Goal: Task Accomplishment & Management: Complete application form

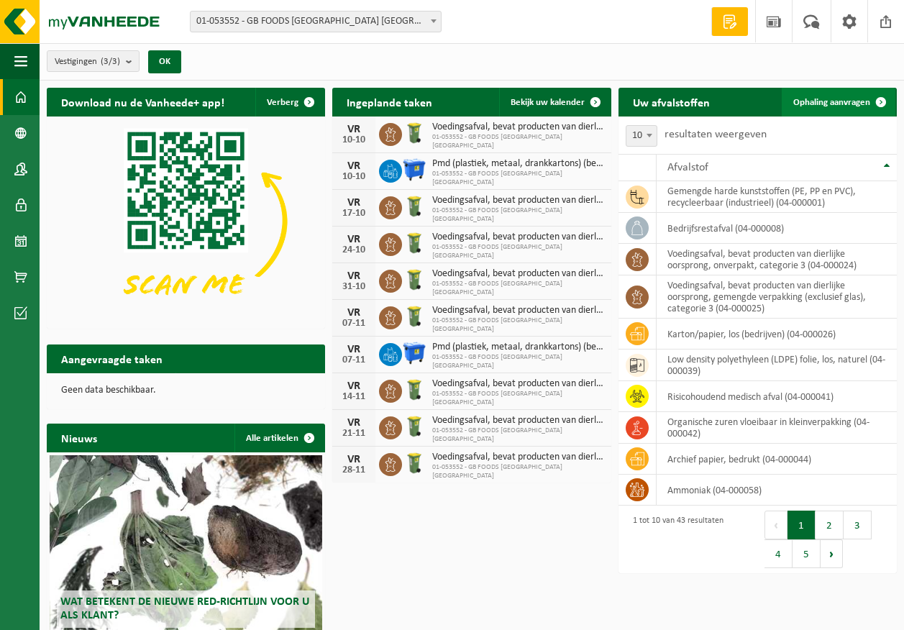
click at [820, 100] on span "Ophaling aanvragen" at bounding box center [831, 102] width 77 height 9
click at [848, 90] on link "Ophaling aanvragen" at bounding box center [839, 102] width 114 height 29
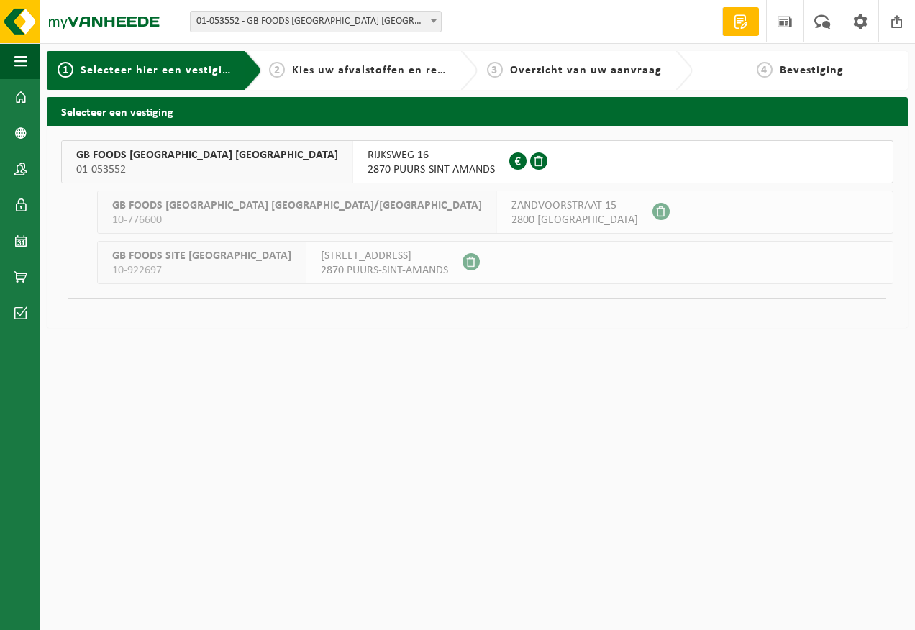
click at [367, 148] on span "RIJKSWEG 16" at bounding box center [430, 155] width 127 height 14
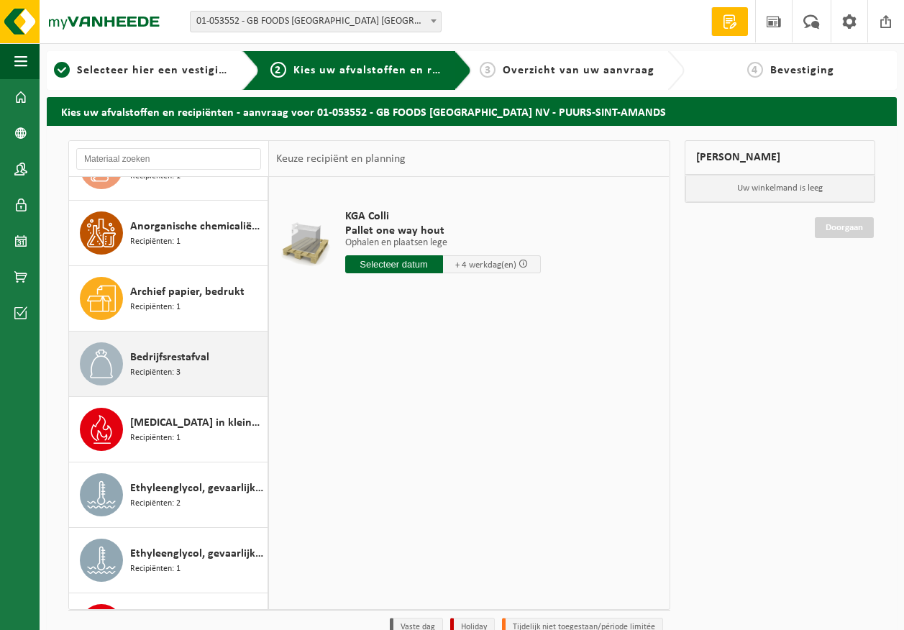
scroll to position [144, 0]
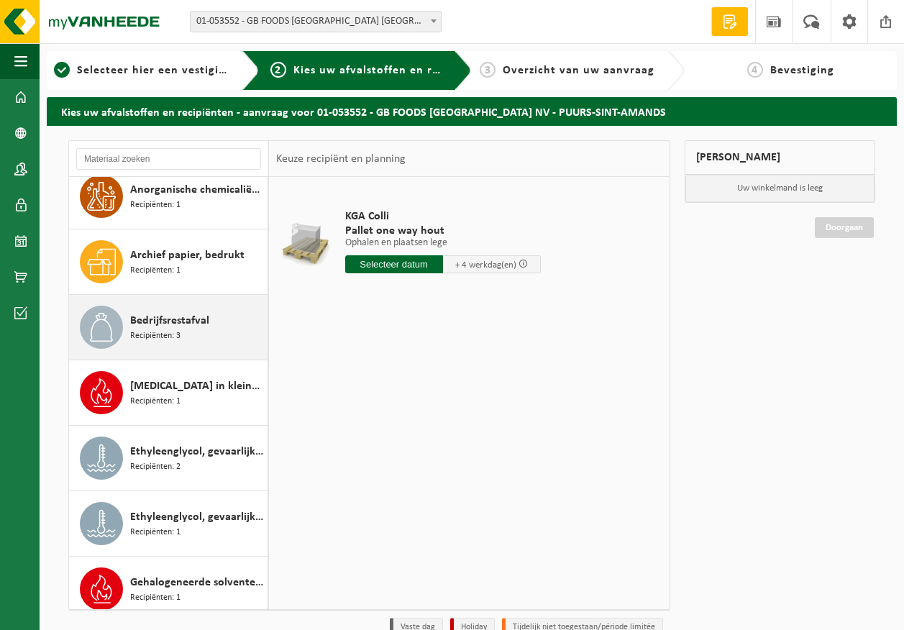
click at [160, 336] on span "Recipiënten: 3" at bounding box center [155, 336] width 50 height 14
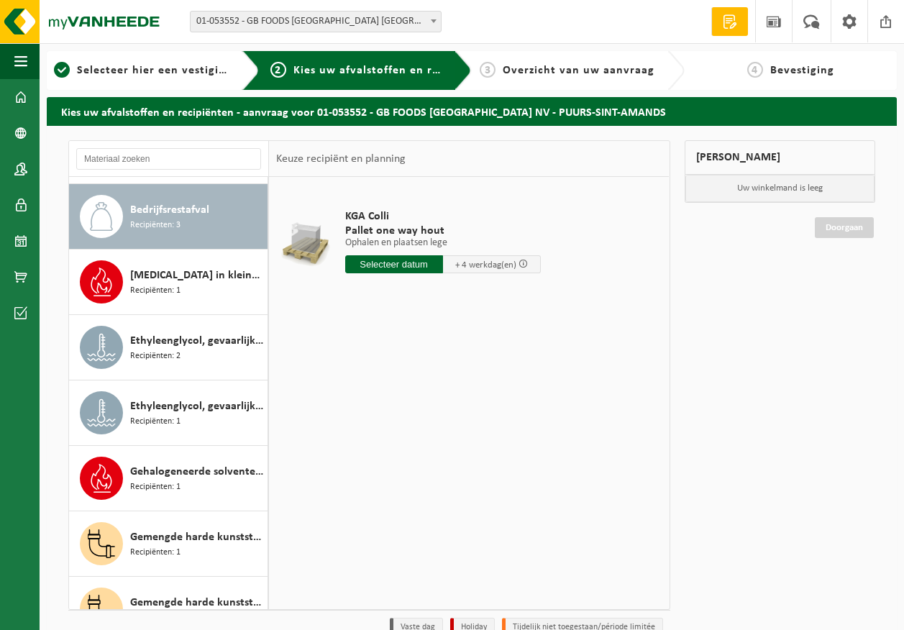
scroll to position [262, 0]
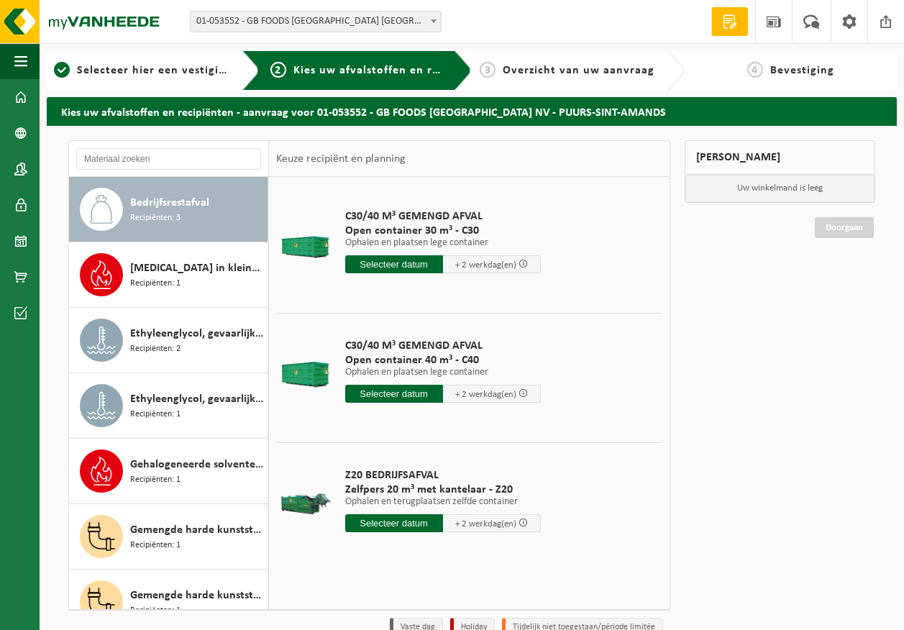
click at [409, 525] on input "text" at bounding box center [394, 523] width 98 height 18
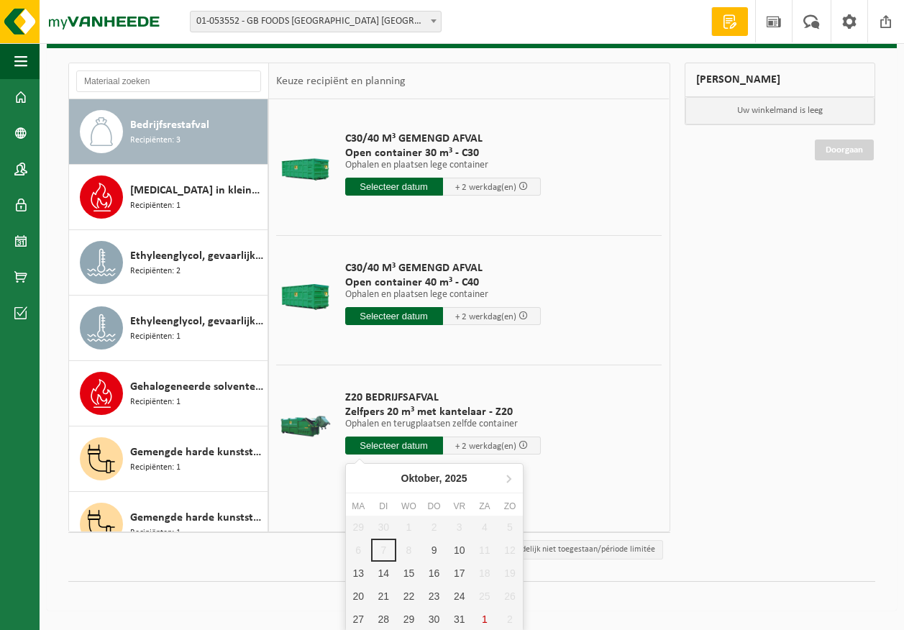
scroll to position [79, 0]
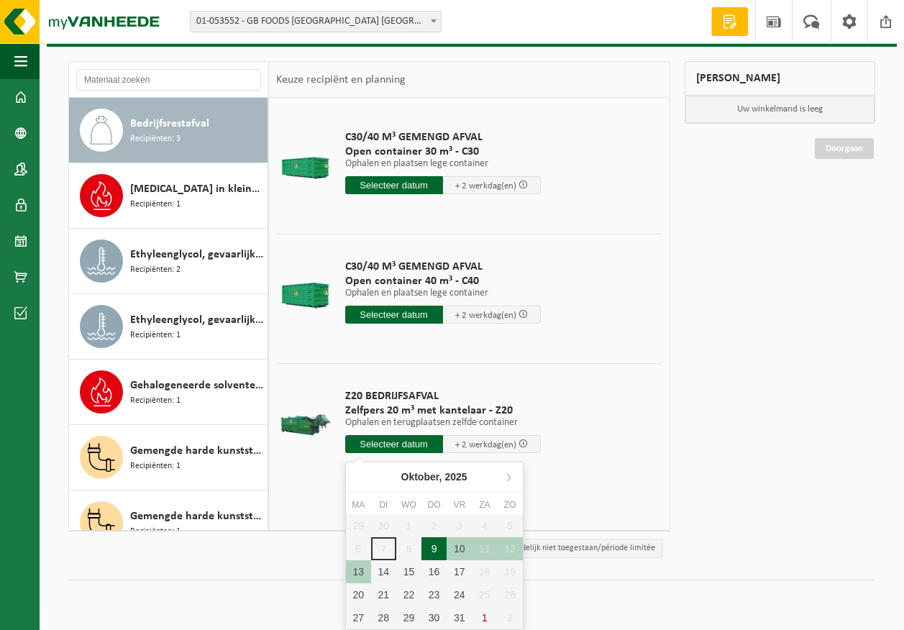
click at [430, 547] on div "9" at bounding box center [433, 548] width 25 height 23
type input "Van 2025-10-09"
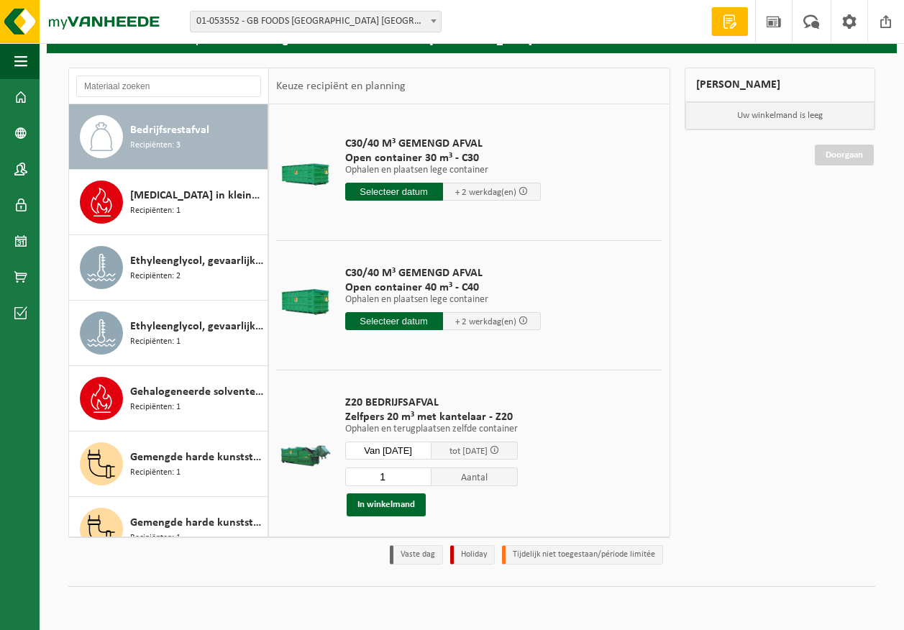
scroll to position [73, 0]
click at [400, 510] on button "In winkelmand" at bounding box center [386, 504] width 79 height 23
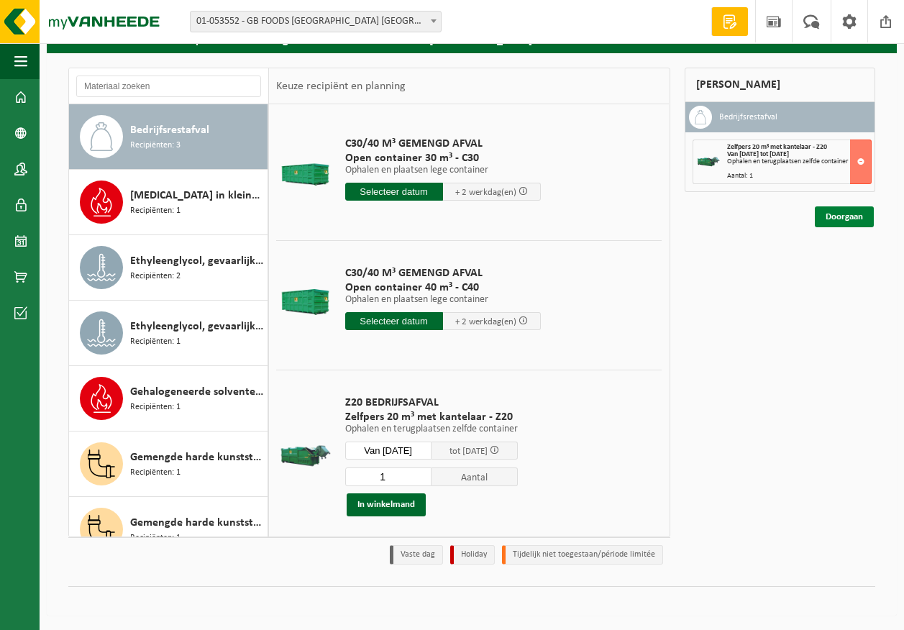
click at [867, 217] on link "Doorgaan" at bounding box center [844, 216] width 59 height 21
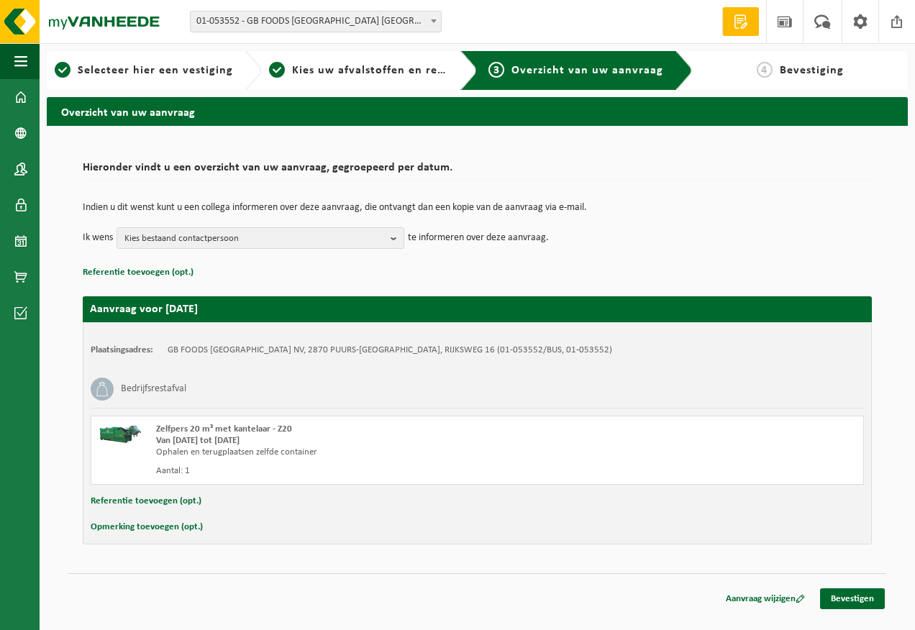
click at [223, 224] on td "Indien u dit wenst kunt u een collega informeren over deze aanvraag, die ontvan…" at bounding box center [477, 215] width 789 height 24
click at [224, 232] on span "Kies bestaand contactpersoon" at bounding box center [254, 239] width 260 height 22
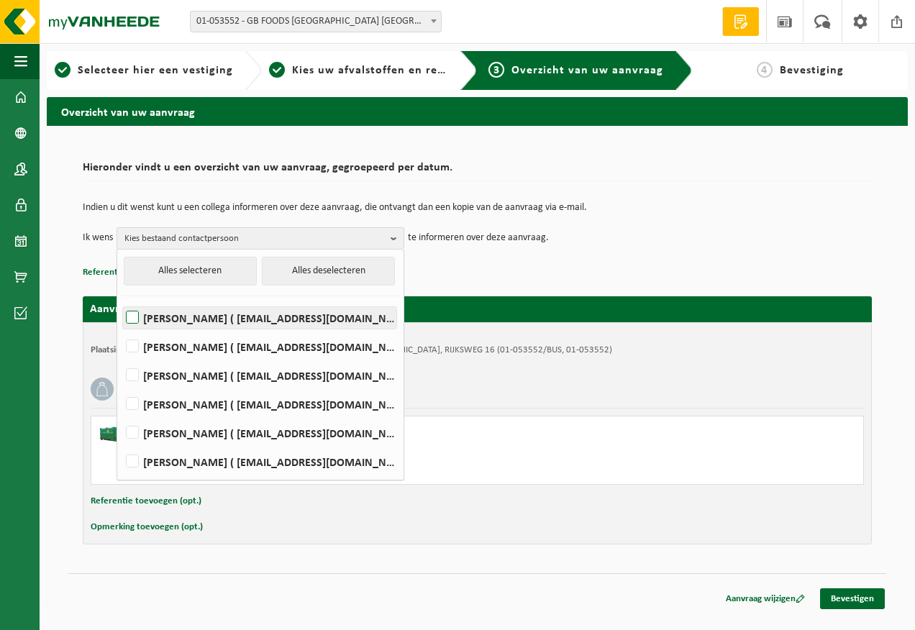
click at [235, 322] on label "Devy De Keersmaeker ( devy_dekeersmaeker@thegbfoods.com )" at bounding box center [259, 318] width 273 height 22
click at [121, 300] on input "Devy De Keersmaeker ( devy_dekeersmaeker@thegbfoods.com )" at bounding box center [120, 299] width 1 height 1
checkbox input "true"
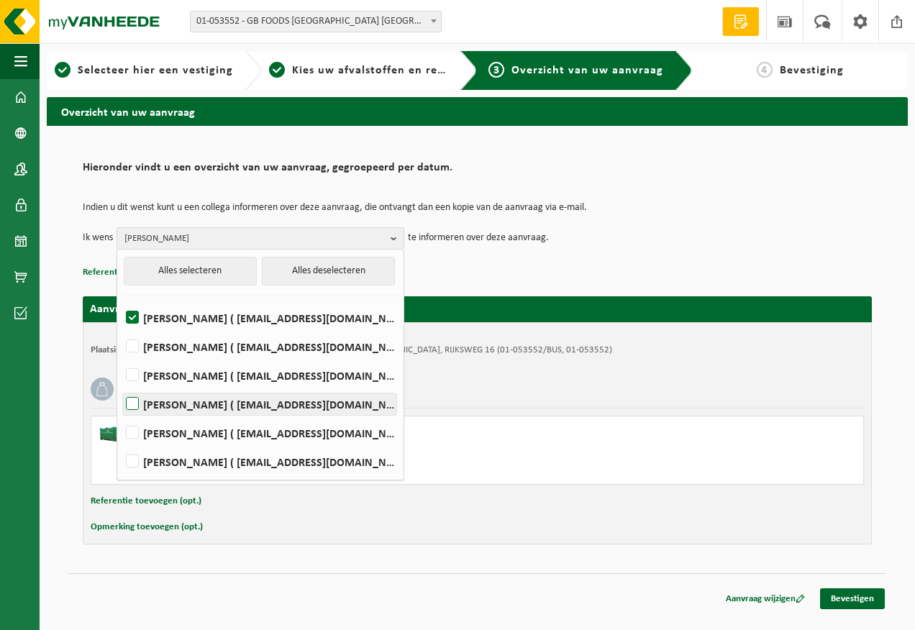
click at [237, 404] on label "Andre Reyniers ( andre_reyniers@thegbfoods.com )" at bounding box center [259, 404] width 273 height 22
click at [121, 386] on input "Andre Reyniers ( andre_reyniers@thegbfoods.com )" at bounding box center [120, 385] width 1 height 1
checkbox input "true"
click at [229, 475] on ul "Alles selecteren Alles deselecteren Devy De Keersmaeker ( devy_dekeersmaeker@th…" at bounding box center [260, 364] width 286 height 230
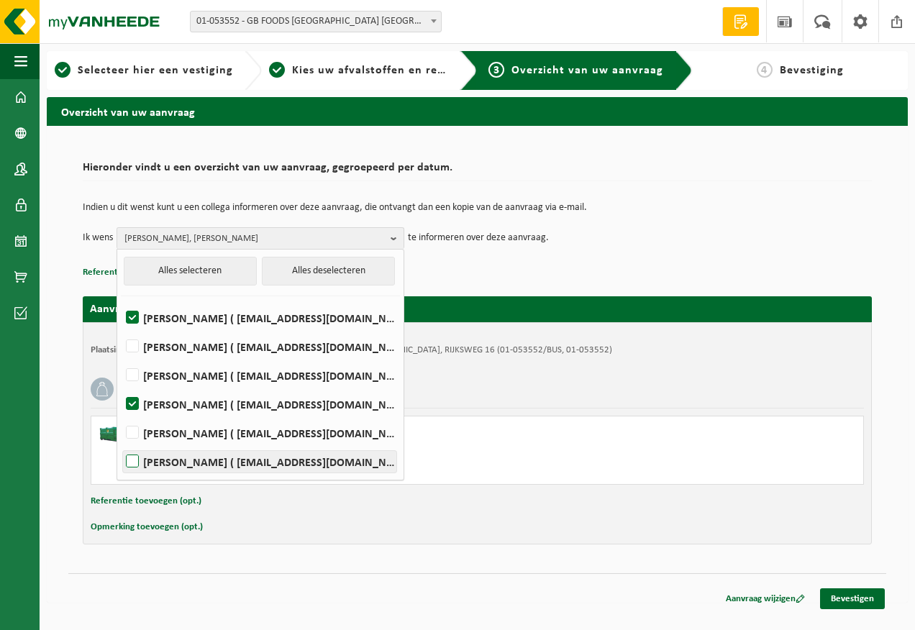
click at [240, 467] on label "Said Tizi ( said_tizi@thegbfoods.com )" at bounding box center [259, 462] width 273 height 22
click at [121, 444] on input "Said Tizi ( said_tizi@thegbfoods.com )" at bounding box center [120, 443] width 1 height 1
checkbox input "true"
click at [853, 592] on link "Bevestigen" at bounding box center [852, 598] width 65 height 21
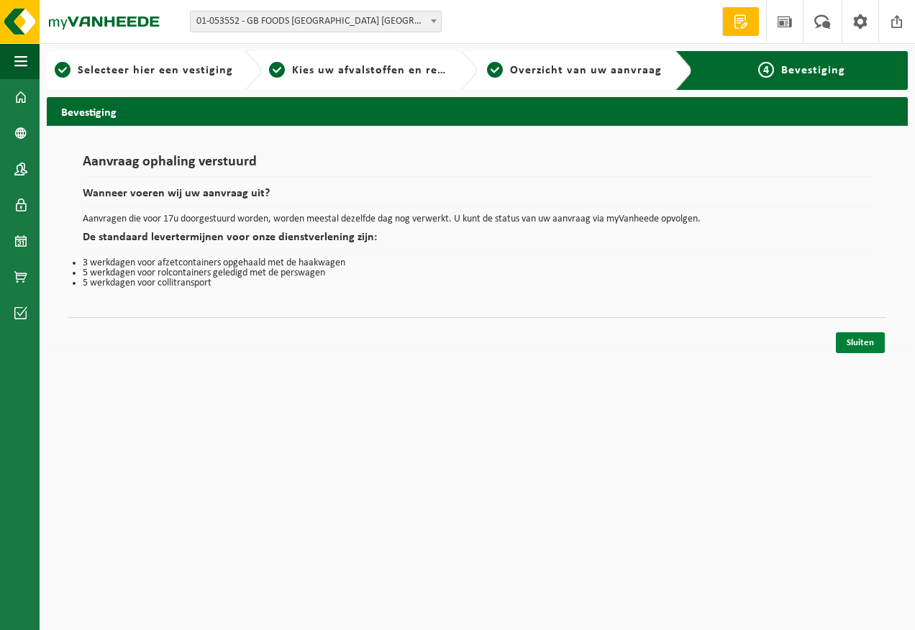
click at [859, 347] on link "Sluiten" at bounding box center [859, 342] width 49 height 21
